Goal: Information Seeking & Learning: Learn about a topic

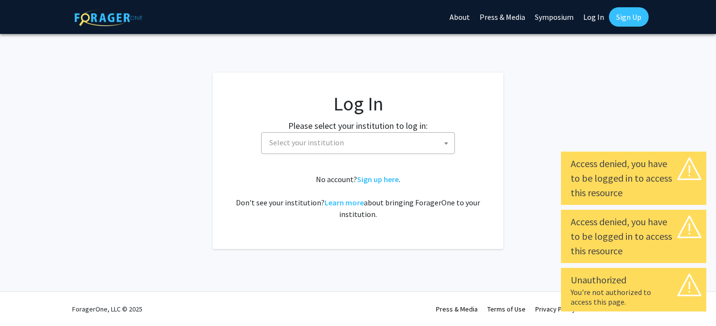
select select
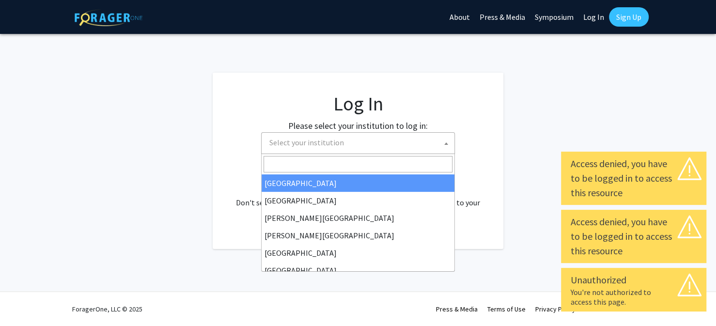
click at [405, 145] on span "Select your institution" at bounding box center [359, 143] width 189 height 20
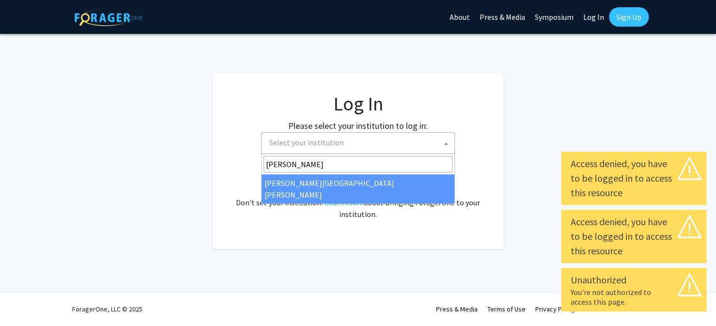
type input "john"
select select "1"
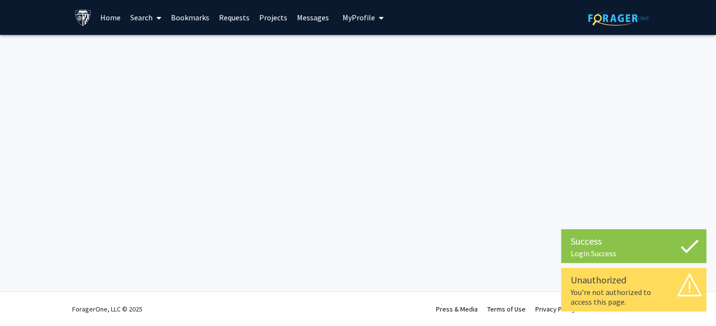
click at [103, 15] on link "Home" at bounding box center [110, 17] width 30 height 34
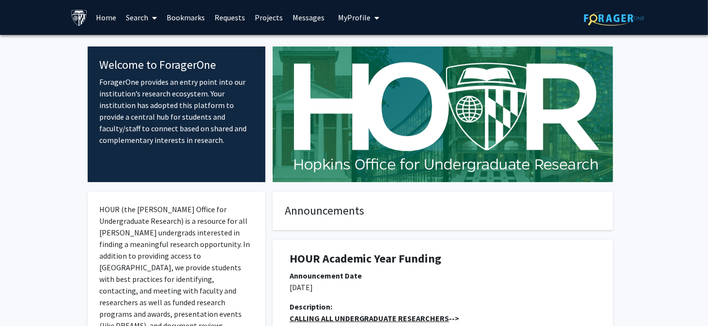
click at [149, 18] on span at bounding box center [153, 18] width 9 height 34
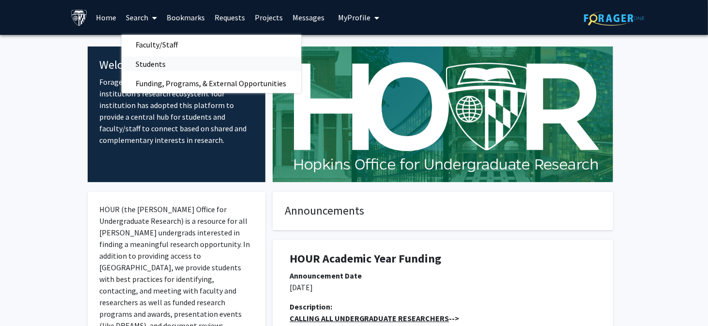
click at [155, 64] on span "Students" at bounding box center [151, 63] width 59 height 19
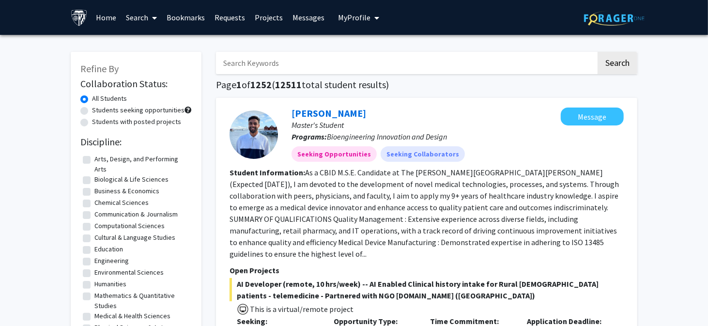
click at [150, 19] on span at bounding box center [153, 18] width 9 height 34
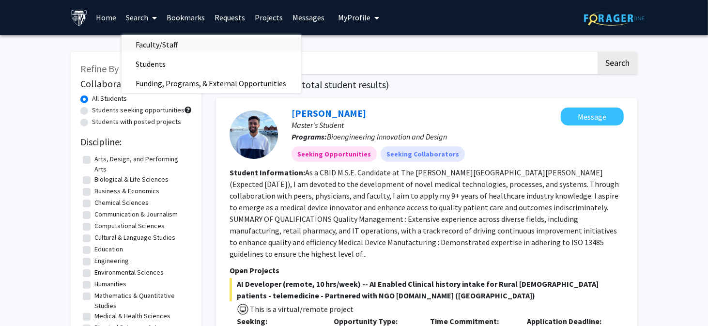
click at [152, 43] on span "Faculty/Staff" at bounding box center [157, 44] width 71 height 19
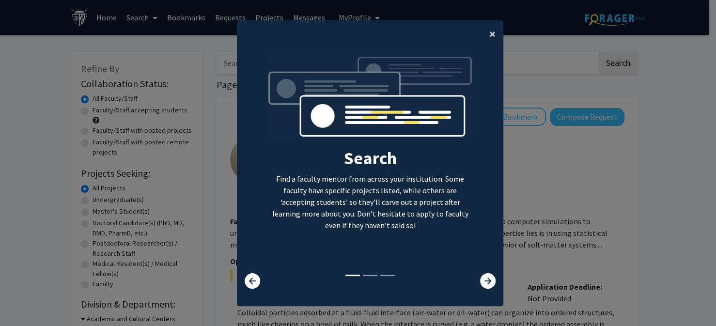
click at [489, 36] on span "×" at bounding box center [492, 33] width 6 height 15
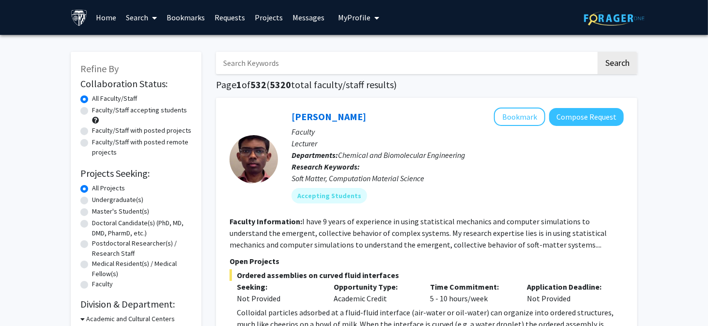
click at [92, 109] on label "Faculty/Staff accepting students" at bounding box center [139, 110] width 95 height 10
click at [92, 109] on input "Faculty/Staff accepting students" at bounding box center [95, 108] width 6 height 6
radio input "true"
click at [92, 144] on label "Faculty/Staff with posted remote projects" at bounding box center [142, 147] width 100 height 20
click at [92, 143] on input "Faculty/Staff with posted remote projects" at bounding box center [95, 140] width 6 height 6
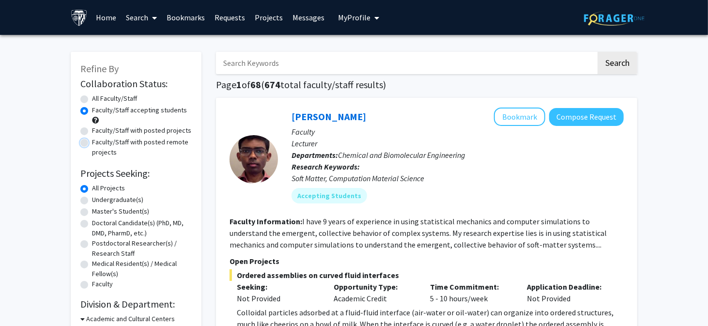
radio input "true"
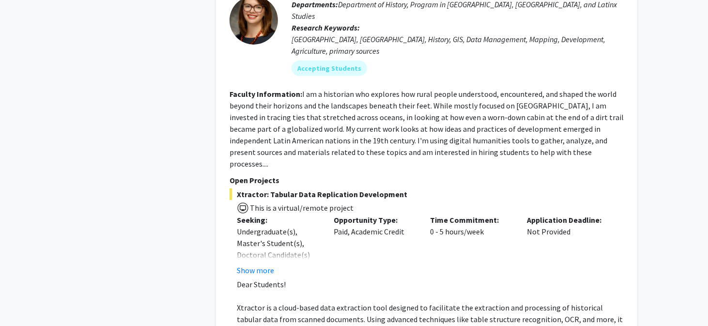
scroll to position [2518, 0]
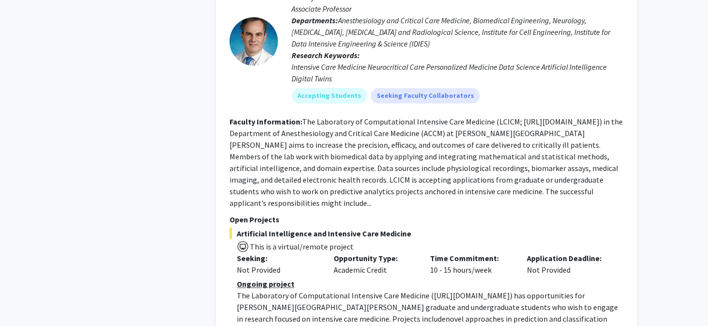
scroll to position [3196, 0]
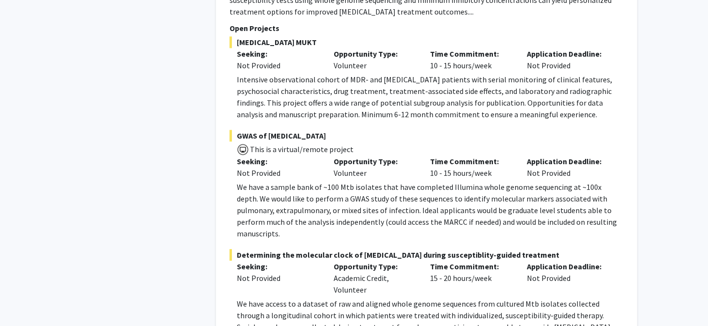
scroll to position [3825, 0]
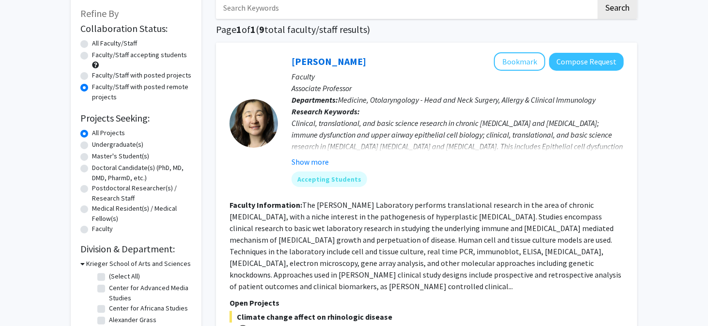
scroll to position [48, 0]
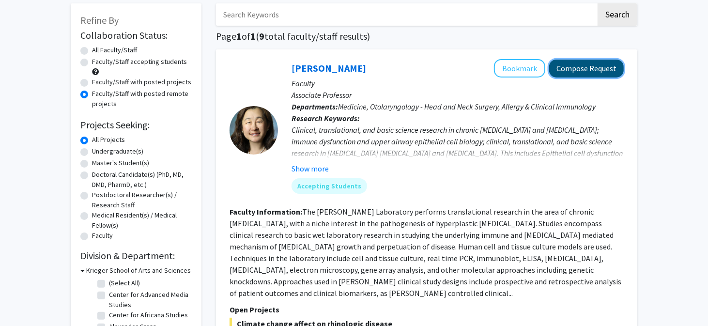
click at [594, 72] on button "Compose Request" at bounding box center [586, 69] width 75 height 18
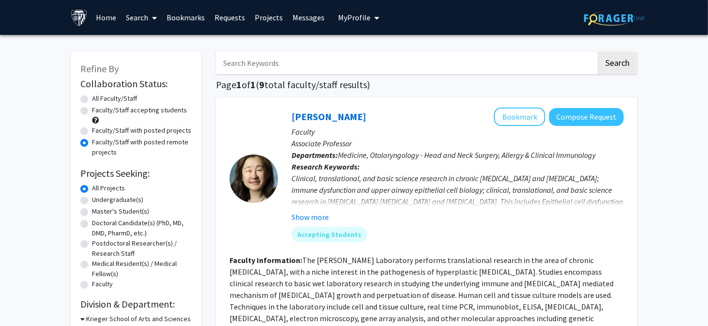
click at [146, 17] on link "Search" at bounding box center [142, 17] width 41 height 34
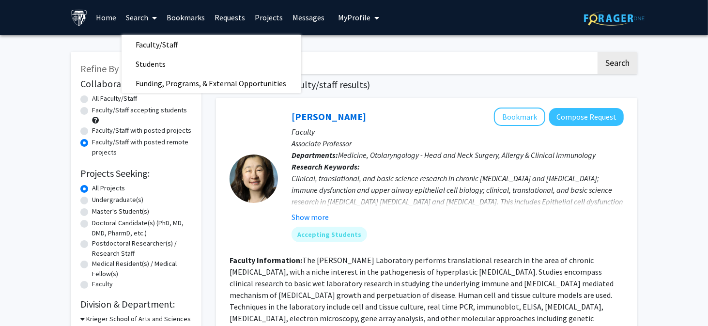
click at [145, 14] on link "Search" at bounding box center [142, 17] width 41 height 34
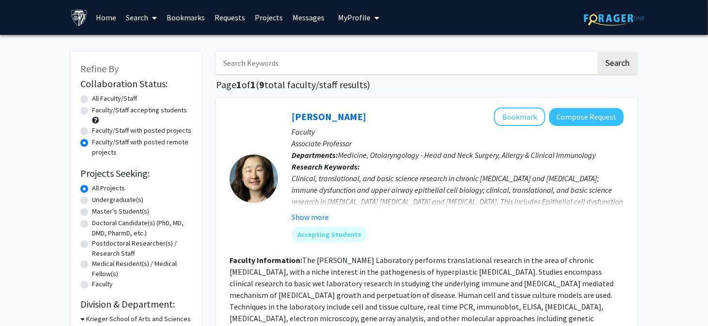
click at [92, 215] on label "Master's Student(s)" at bounding box center [120, 211] width 57 height 10
click at [92, 213] on input "Master's Student(s)" at bounding box center [95, 209] width 6 height 6
radio input "true"
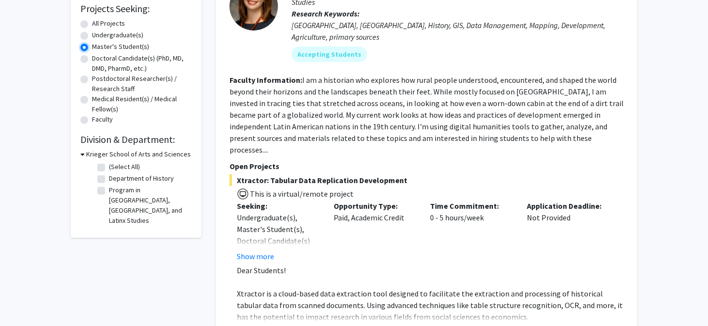
scroll to position [194, 0]
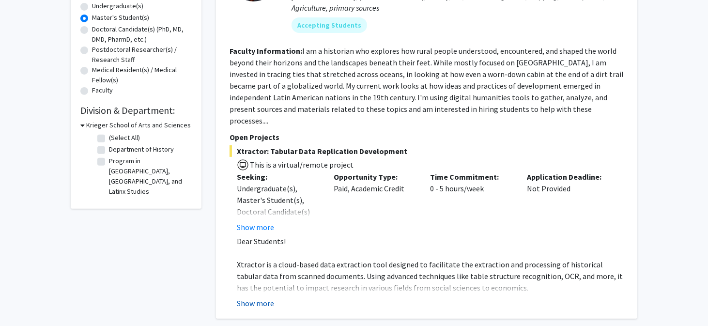
click at [246, 297] on button "Show more" at bounding box center [255, 303] width 37 height 12
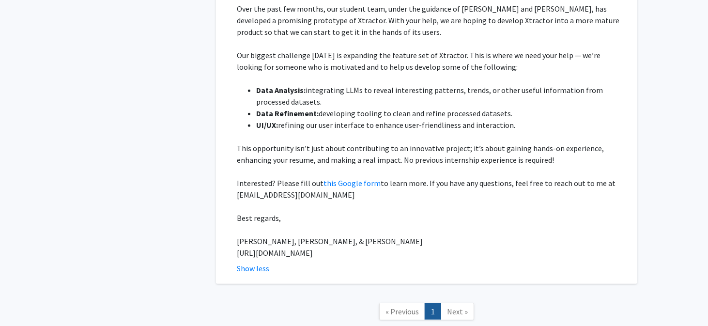
scroll to position [533, 0]
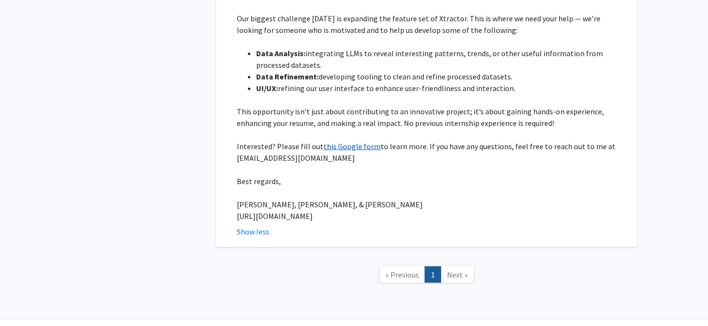
click at [343, 141] on link "this Google form" at bounding box center [351, 146] width 57 height 10
click at [330, 141] on link "this Google form" at bounding box center [351, 146] width 57 height 10
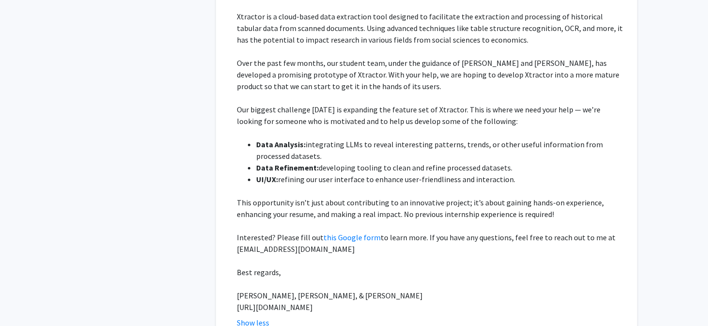
scroll to position [436, 0]
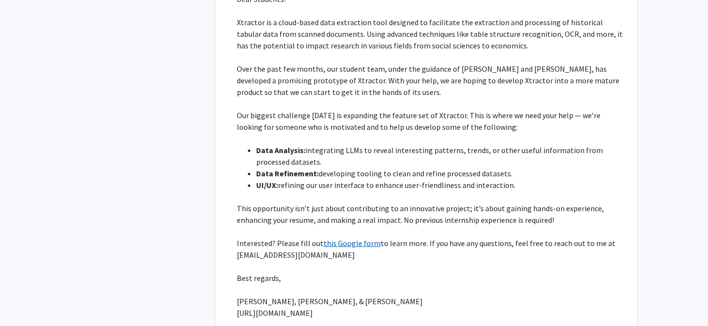
click at [355, 238] on link "this Google form" at bounding box center [351, 243] width 57 height 10
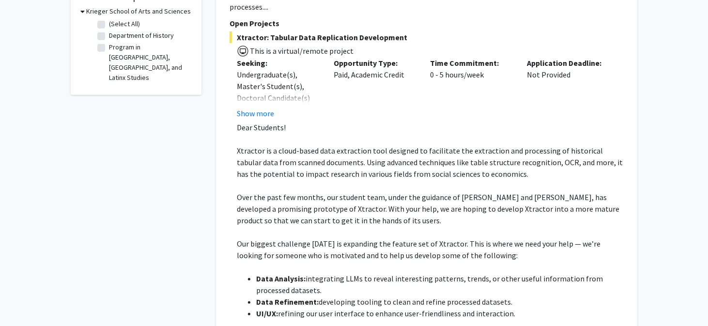
scroll to position [291, 0]
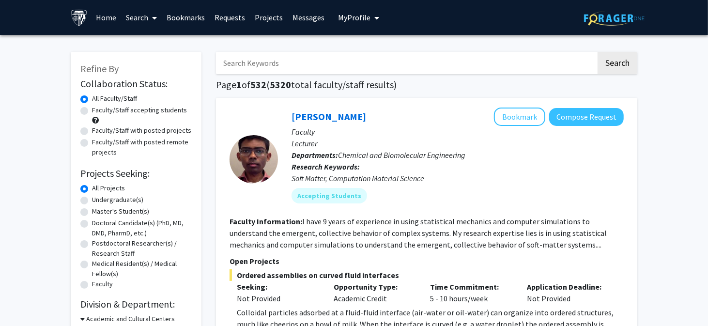
click at [92, 145] on label "Faculty/Staff with posted remote projects" at bounding box center [142, 147] width 100 height 20
click at [92, 143] on input "Faculty/Staff with posted remote projects" at bounding box center [95, 140] width 6 height 6
radio input "true"
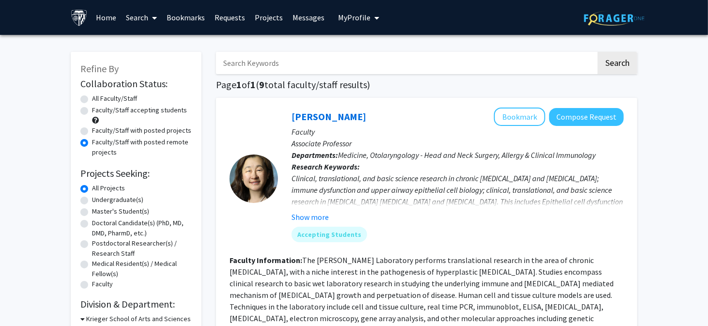
click at [92, 212] on label "Master's Student(s)" at bounding box center [120, 211] width 57 height 10
click at [92, 212] on input "Master's Student(s)" at bounding box center [95, 209] width 6 height 6
radio input "true"
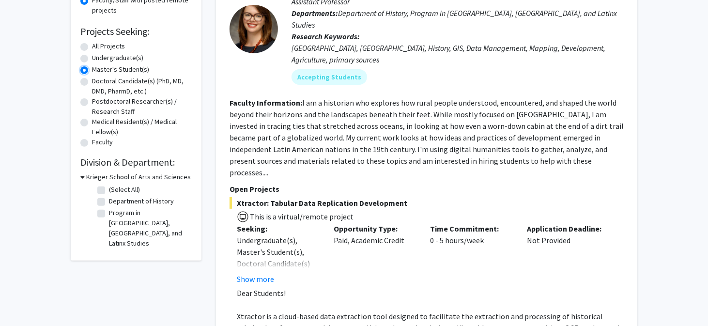
scroll to position [145, 0]
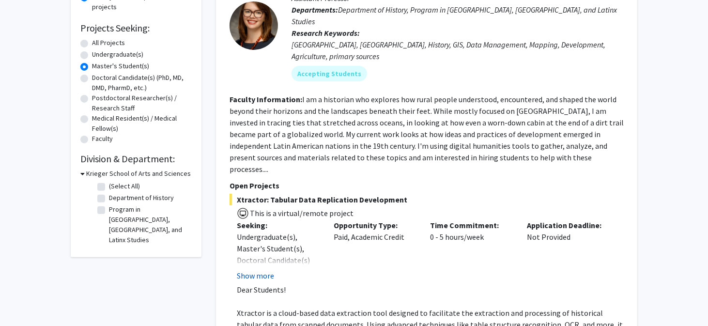
click at [248, 270] on button "Show more" at bounding box center [255, 276] width 37 height 12
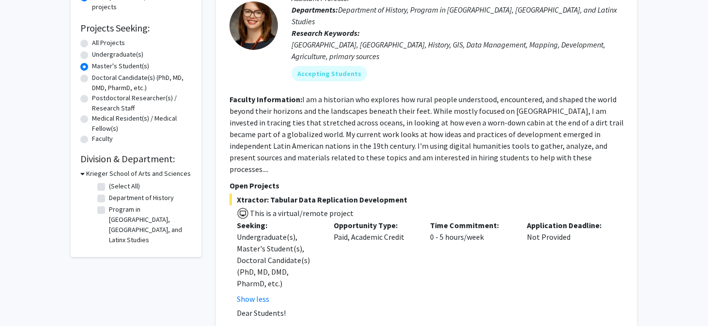
click at [92, 42] on label "All Projects" at bounding box center [108, 43] width 33 height 10
click at [92, 42] on input "All Projects" at bounding box center [95, 41] width 6 height 6
radio input "true"
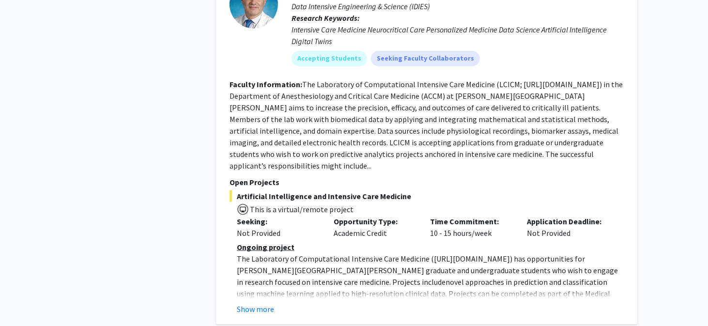
scroll to position [3002, 0]
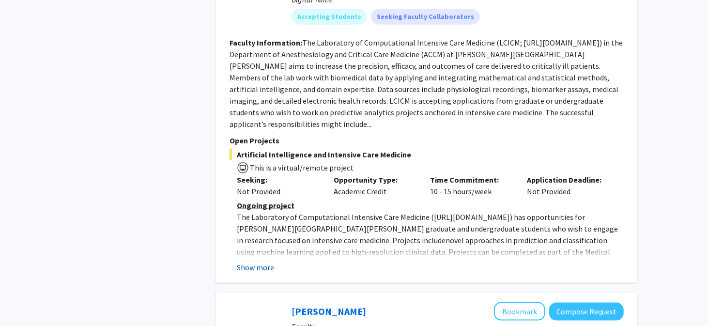
click at [256, 261] on button "Show more" at bounding box center [255, 267] width 37 height 12
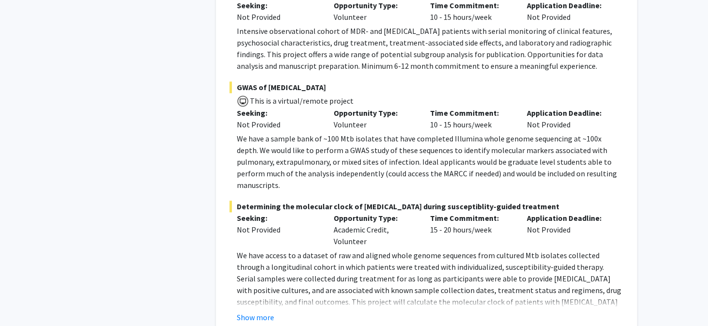
scroll to position [3574, 0]
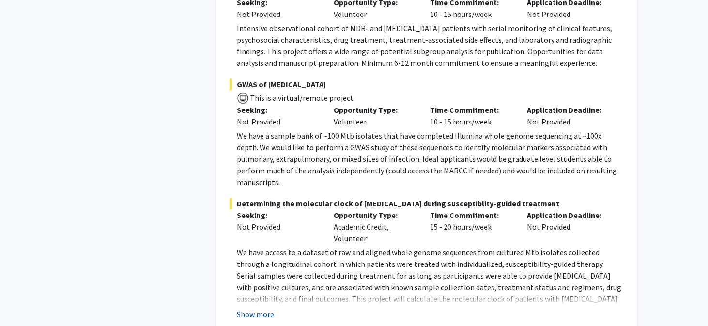
click at [257, 308] on button "Show more" at bounding box center [255, 314] width 37 height 12
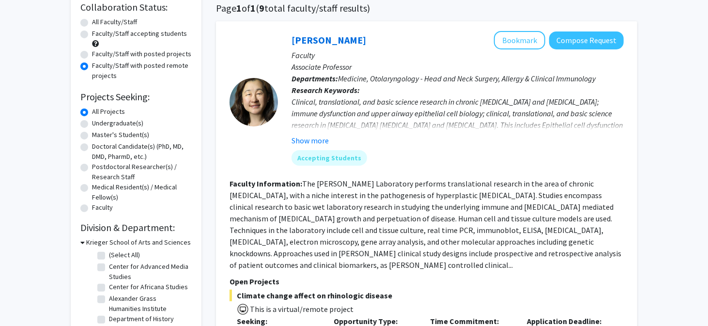
scroll to position [74, 0]
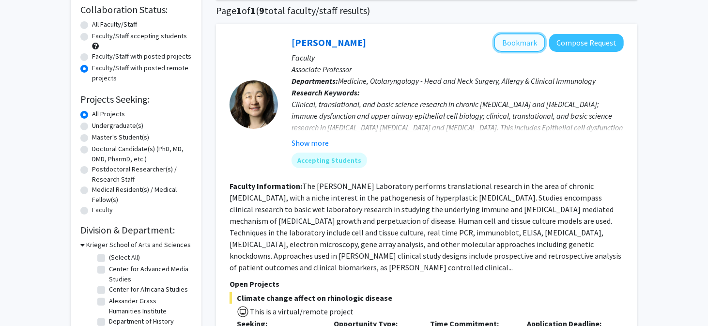
click at [518, 44] on button "Bookmark" at bounding box center [519, 42] width 51 height 18
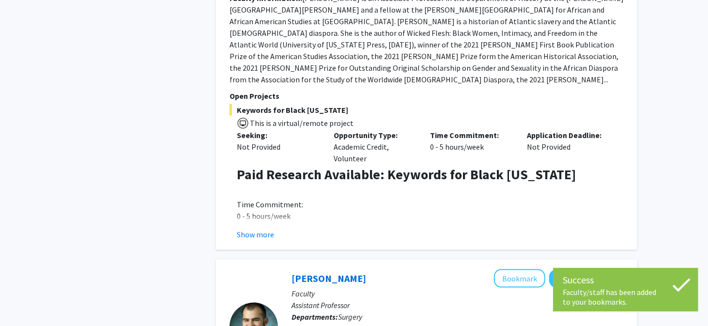
scroll to position [704, 0]
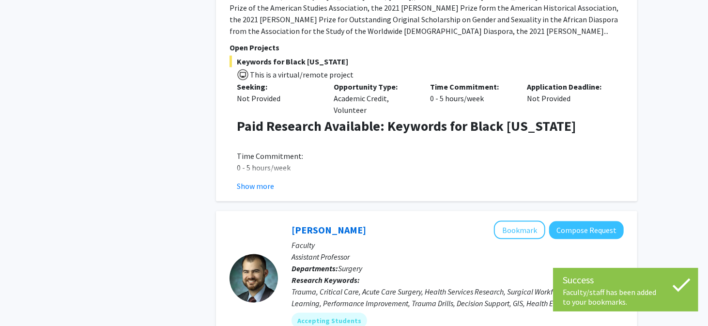
click at [267, 180] on button "Show more" at bounding box center [255, 186] width 37 height 12
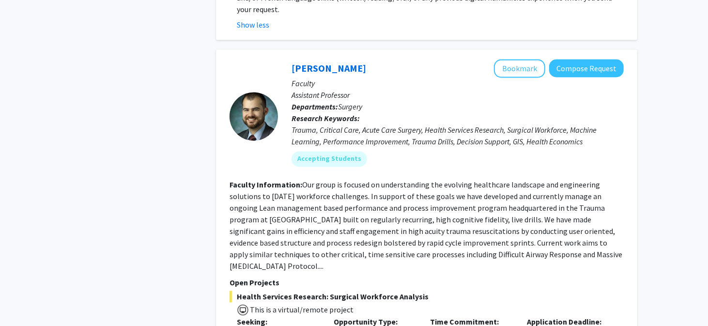
scroll to position [1091, 0]
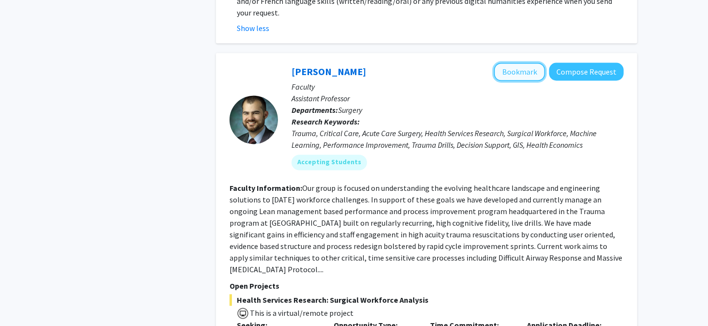
click at [516, 63] on button "Bookmark" at bounding box center [519, 72] width 51 height 18
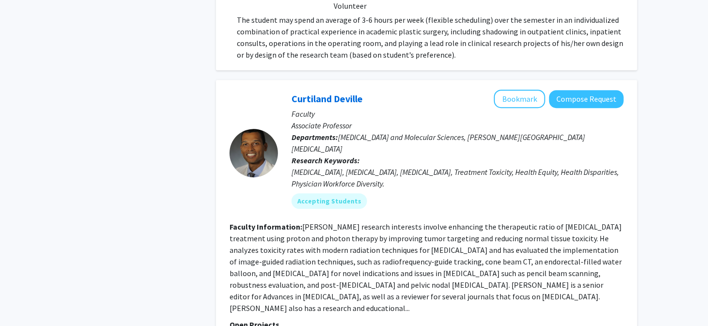
scroll to position [1769, 0]
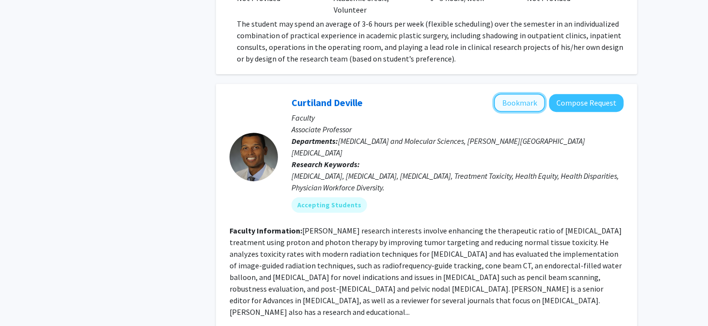
click at [527, 93] on button "Bookmark" at bounding box center [519, 102] width 51 height 18
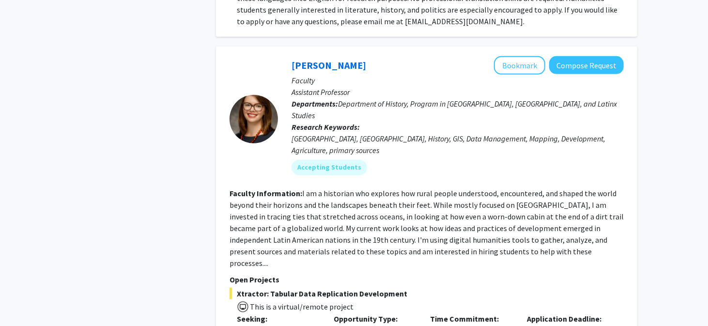
scroll to position [2640, 0]
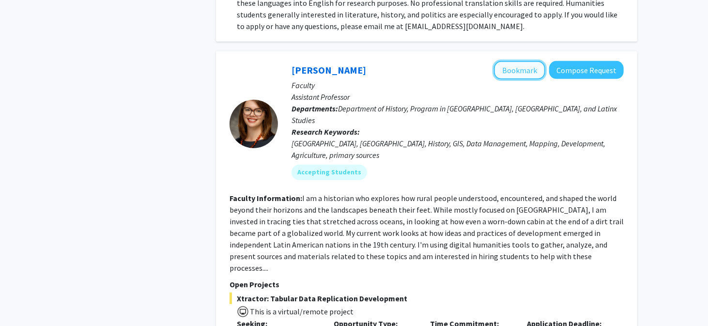
click at [527, 61] on button "Bookmark" at bounding box center [519, 70] width 51 height 18
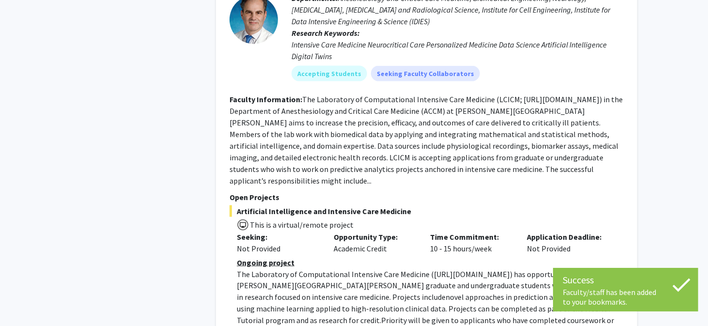
scroll to position [3221, 0]
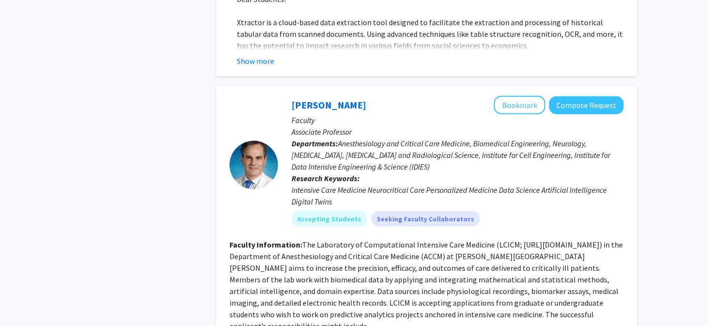
scroll to position [3028, 0]
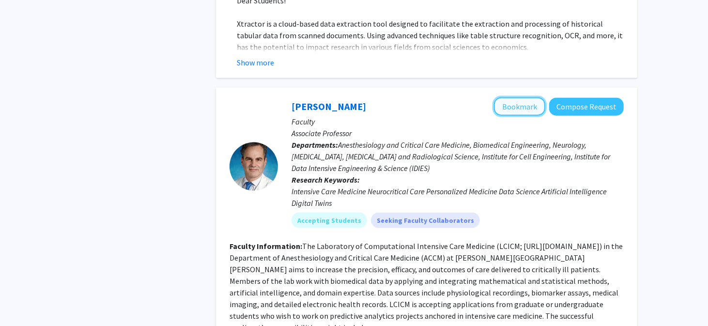
click at [523, 97] on button "Bookmark" at bounding box center [519, 106] width 51 height 18
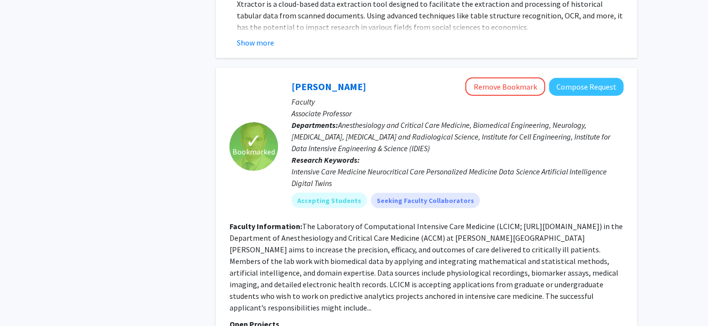
scroll to position [3050, 0]
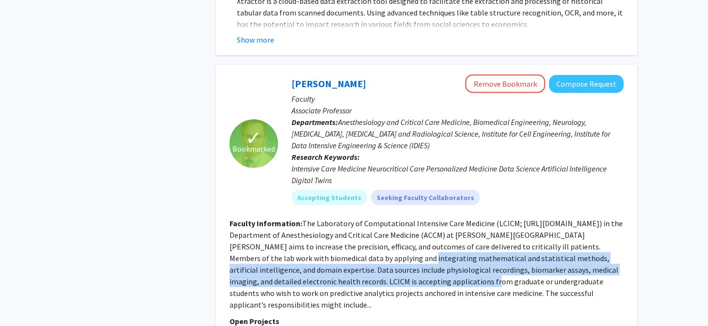
drag, startPoint x: 320, startPoint y: 184, endPoint x: 379, endPoint y: 203, distance: 62.6
click at [377, 218] on fg-read-more "The Laboratory of Computational Intensive Care Medicine (LCICM; [URL][DOMAIN_NA…" at bounding box center [426, 263] width 393 height 91
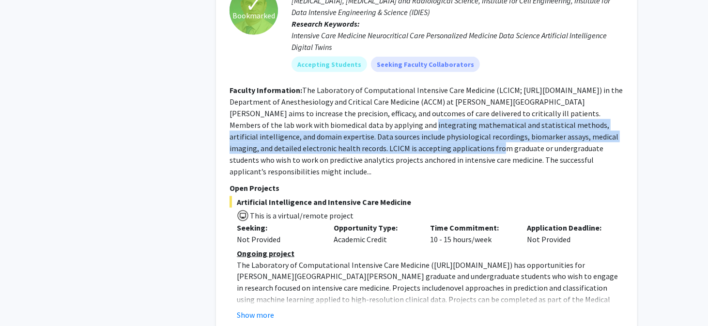
scroll to position [3196, 0]
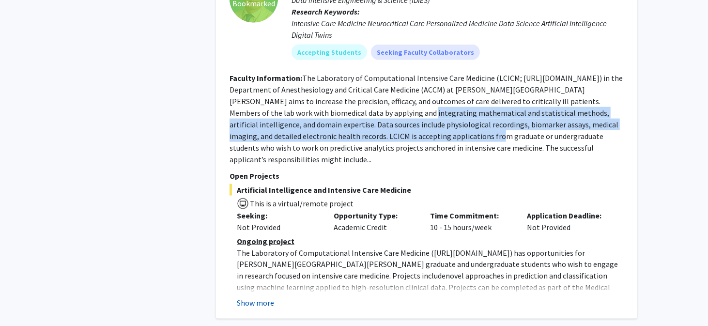
click at [256, 297] on button "Show more" at bounding box center [255, 303] width 37 height 12
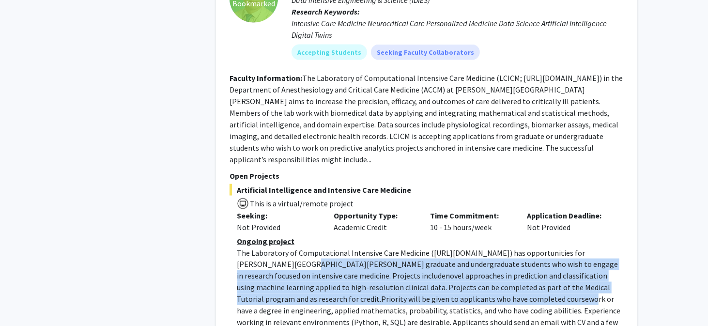
drag, startPoint x: 282, startPoint y: 178, endPoint x: 407, endPoint y: 214, distance: 130.4
click at [407, 247] on p "The Laboratory of Computational Intensive Care Medicine ( [URL][DOMAIN_NAME] ) …" at bounding box center [430, 305] width 387 height 116
